Goal: Task Accomplishment & Management: Complete application form

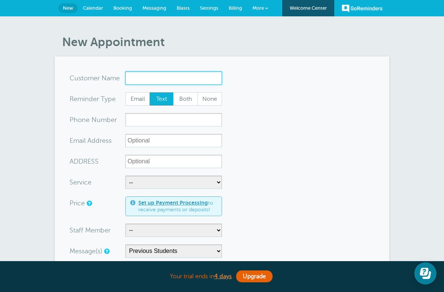
click at [138, 82] on input "x-no-autofill" at bounding box center [173, 77] width 97 height 13
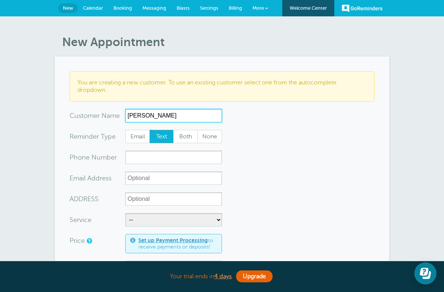
type input "[PERSON_NAME]"
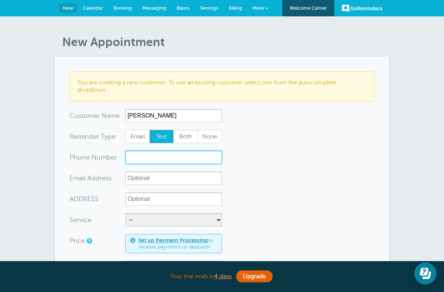
click at [155, 155] on input "xxx-no-autofill" at bounding box center [173, 157] width 97 height 13
type input "9094367958"
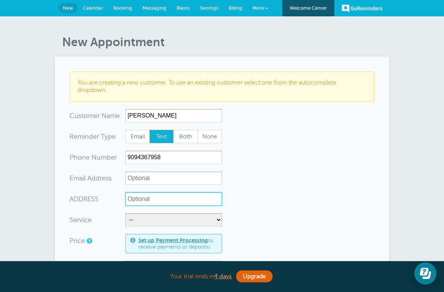
click at [140, 201] on input "ADDRESS" at bounding box center [173, 198] width 97 height 13
type input "[STREET_ADDRESS][US_STATE]"
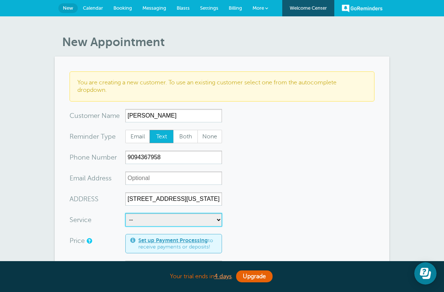
click at [167, 222] on select "-- Behind-The-Wheel Lessons DMV DRIVE PREP DMV DRIVE TEST FREEWAY LESSON" at bounding box center [173, 219] width 97 height 13
select select "27462"
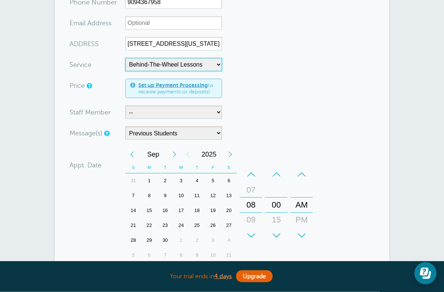
scroll to position [155, 0]
click at [197, 197] on div "11" at bounding box center [197, 195] width 16 height 15
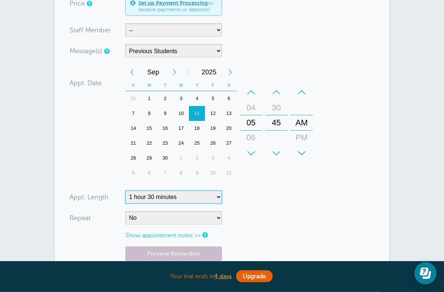
click at [202, 194] on select "5 minutes 10 minutes 15 minutes 20 minutes 25 minutes 30 minutes 35 minutes 40 …" at bounding box center [173, 196] width 97 height 13
select select "120"
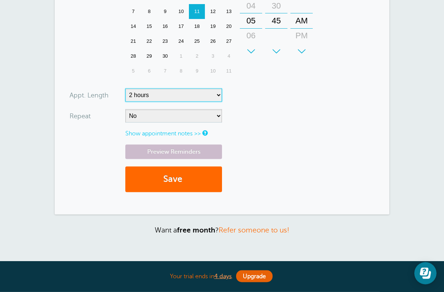
scroll to position [347, 0]
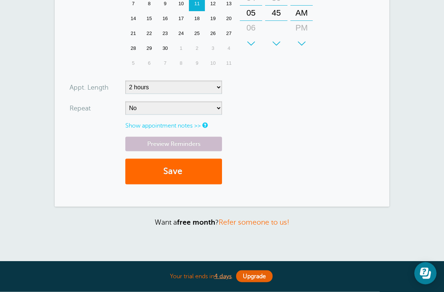
click at [180, 125] on link "Show appointment notes >>" at bounding box center [162, 125] width 75 height 7
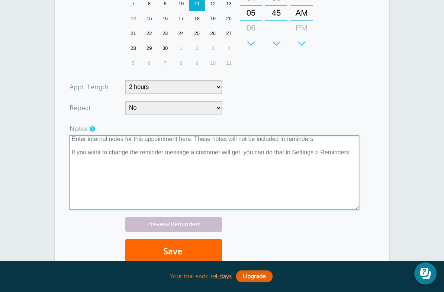
click at [155, 141] on textarea at bounding box center [215, 172] width 290 height 74
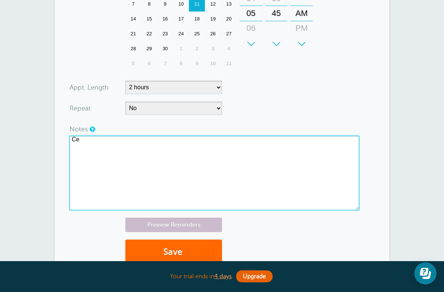
type textarea "C"
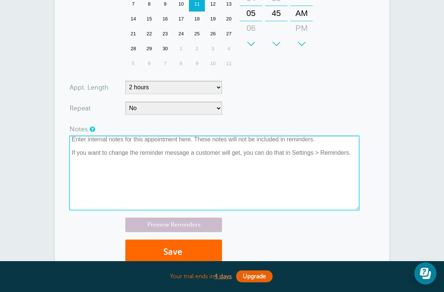
type textarea "2"
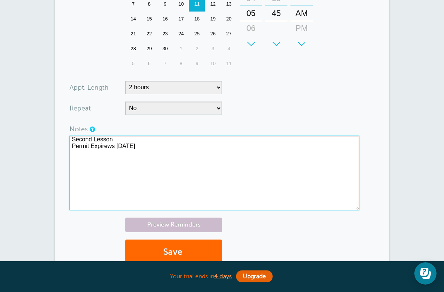
click at [114, 145] on textarea "Second Lesson Permit Expirews [DATE]" at bounding box center [215, 173] width 290 height 74
click at [140, 146] on textarea "Second Lesson Permit Expires [DATE]" at bounding box center [215, 173] width 290 height 74
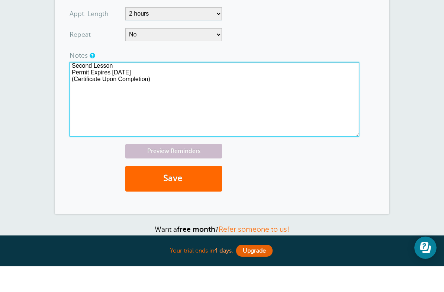
scroll to position [395, 0]
type textarea "Second Lesson Permit Expires [DATE] (Certificate Upon Completion)"
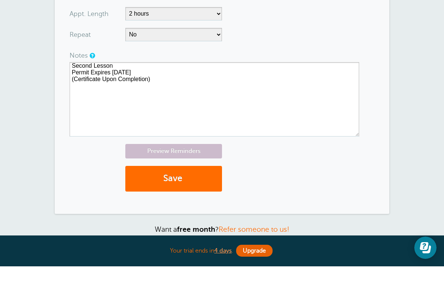
click at [167, 191] on button "Save" at bounding box center [173, 204] width 97 height 26
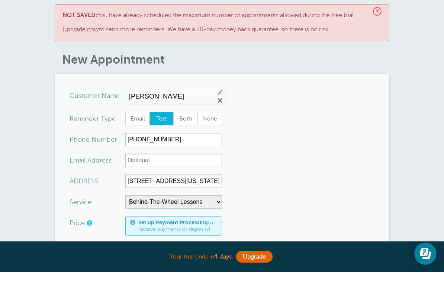
click at [87, 46] on link "Upgrade now" at bounding box center [80, 49] width 36 height 7
